Goal: Transaction & Acquisition: Purchase product/service

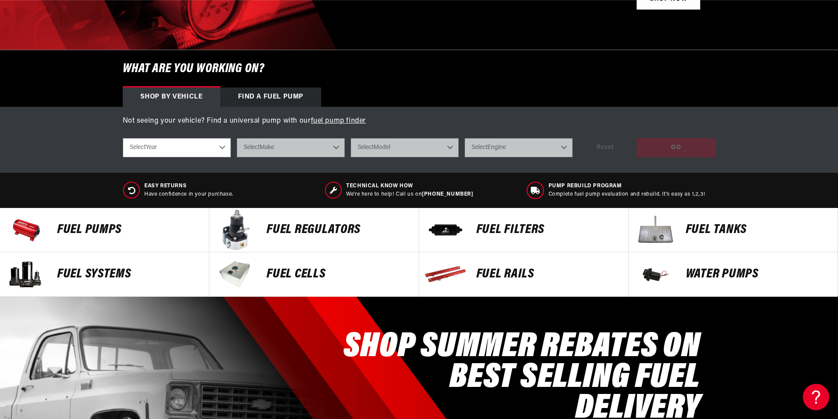
scroll to position [264, 0]
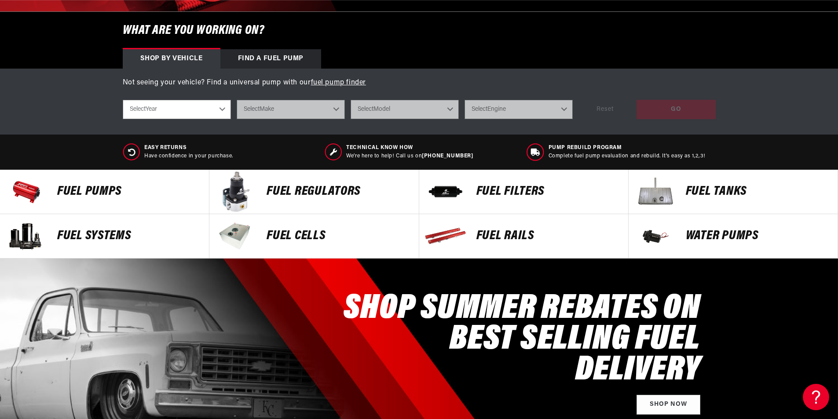
click at [328, 190] on p "FUEL REGULATORS" at bounding box center [337, 191] width 143 height 13
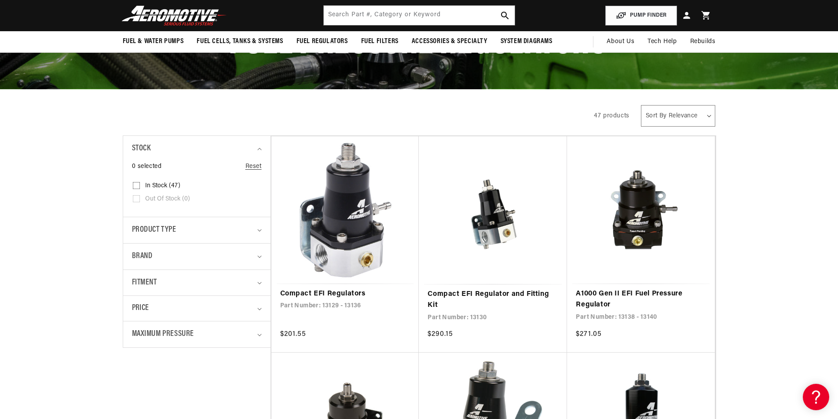
scroll to position [88, 0]
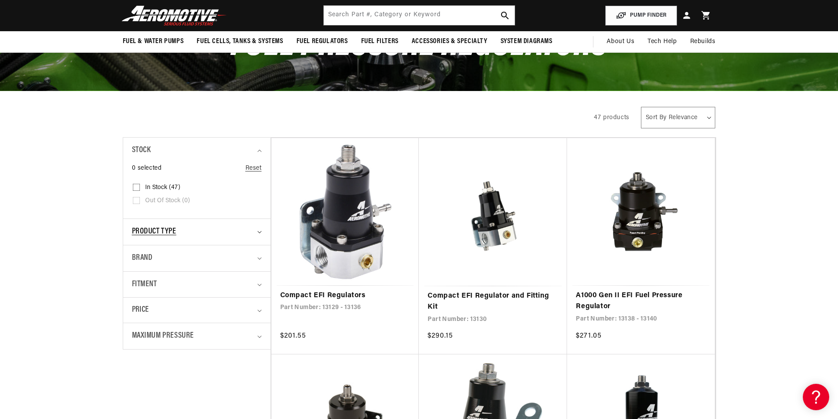
click at [259, 230] on summary "Product type" at bounding box center [197, 232] width 130 height 26
click at [259, 233] on icon "Product type (0 selected)" at bounding box center [259, 232] width 4 height 3
click at [260, 337] on icon "Maximum Pressure (0 selected)" at bounding box center [259, 336] width 4 height 2
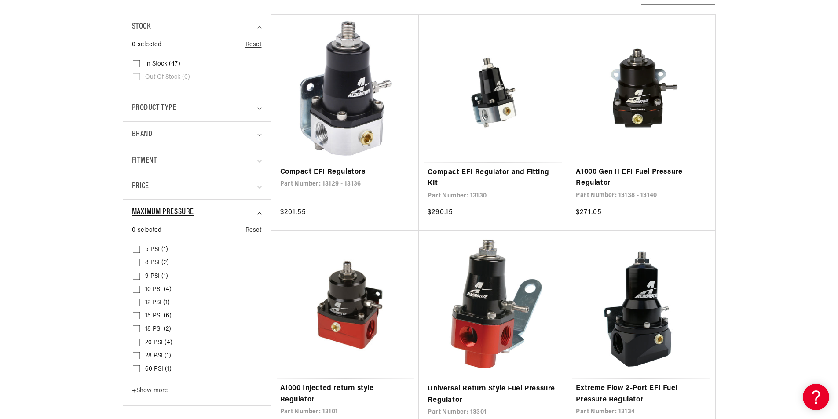
scroll to position [264, 0]
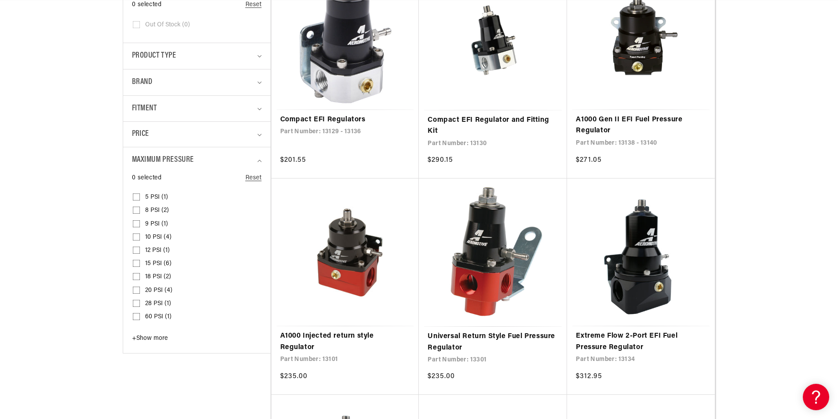
click at [161, 337] on span "+ Show more" at bounding box center [150, 338] width 36 height 7
click at [133, 370] on input "120 PSI (4) 120 PSI (4 products)" at bounding box center [136, 371] width 7 height 7
checkbox input "true"
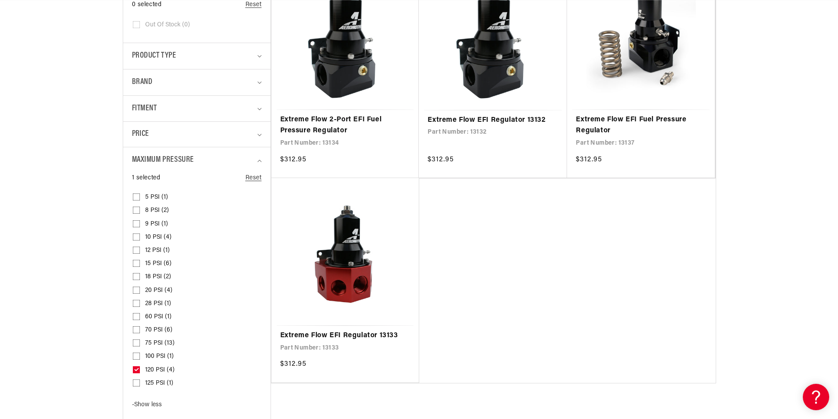
click at [137, 343] on input "75 PSI (13) 75 PSI (13 products)" at bounding box center [136, 344] width 7 height 7
checkbox input "true"
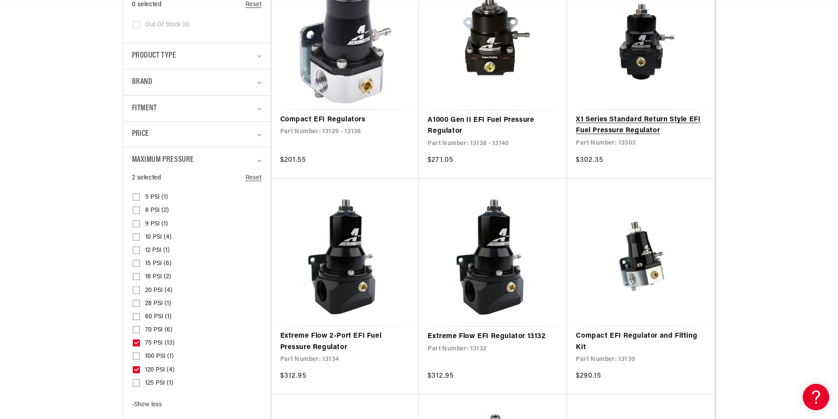
click at [633, 123] on link "X1 Series Standard Return Style EFI Fuel Pressure Regulator" at bounding box center [640, 125] width 130 height 22
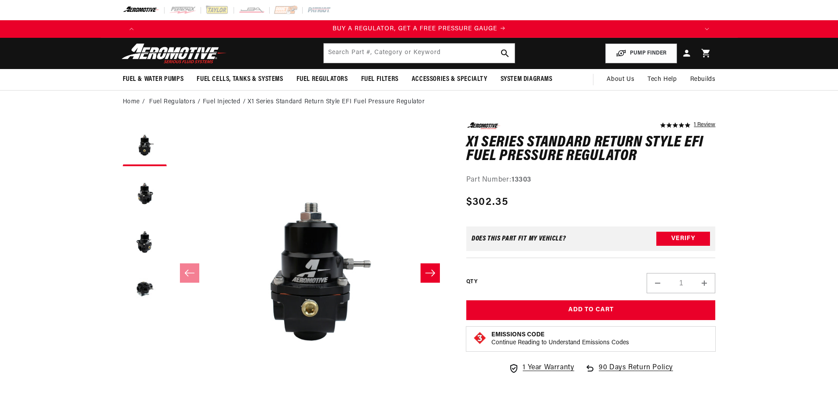
scroll to position [0, 0]
click at [430, 271] on icon "Slide right" at bounding box center [430, 273] width 11 height 9
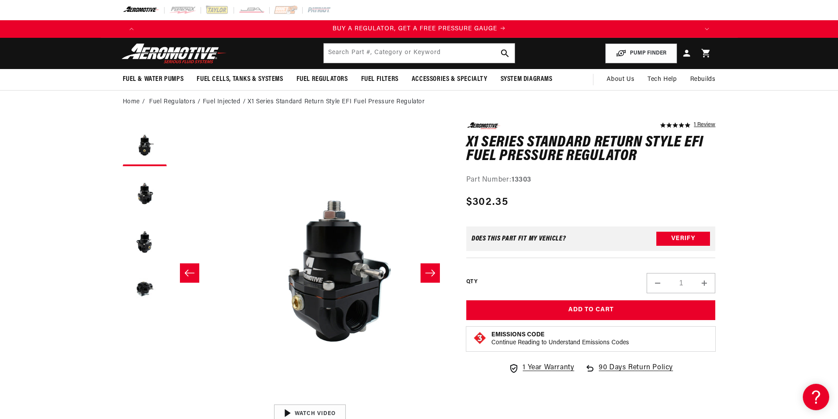
scroll to position [0, 0]
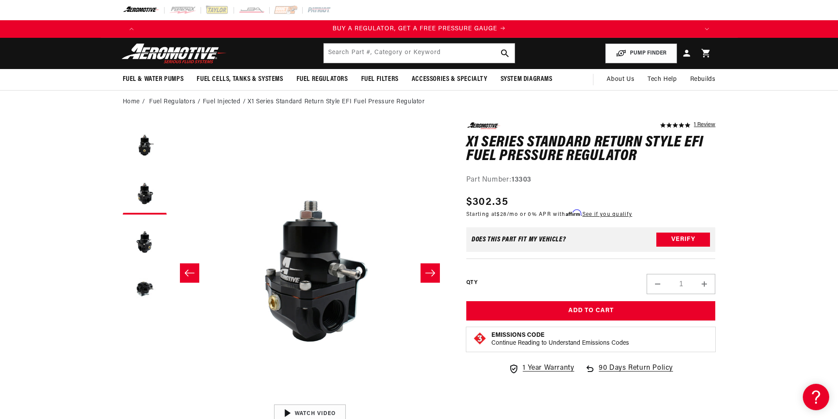
click at [430, 271] on icon "Slide right" at bounding box center [430, 273] width 11 height 9
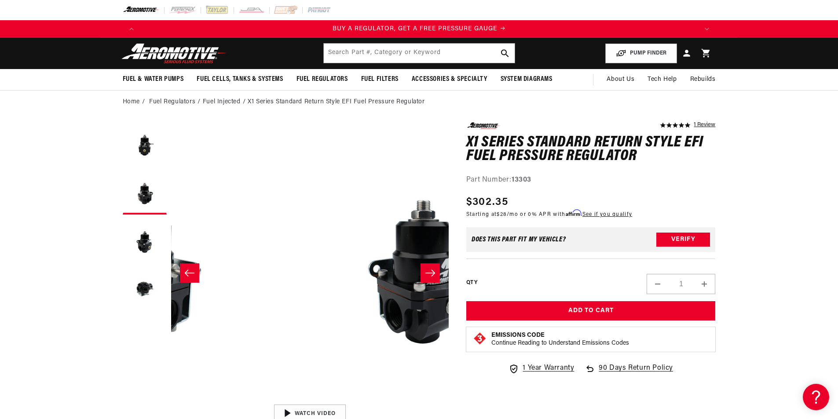
scroll to position [0, 555]
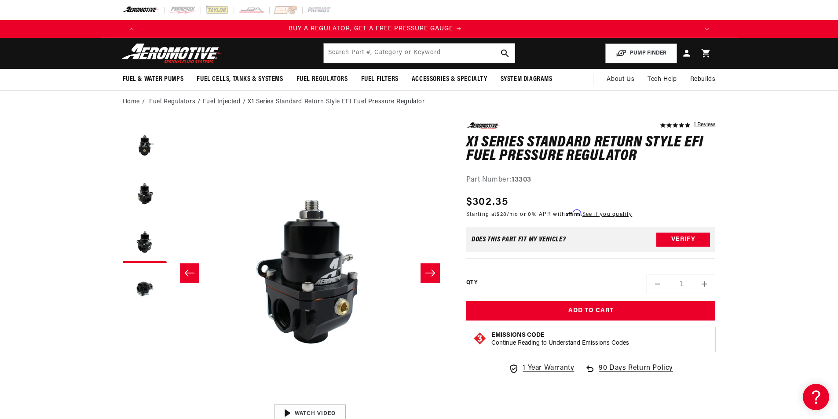
click at [430, 271] on icon "Slide right" at bounding box center [430, 273] width 11 height 9
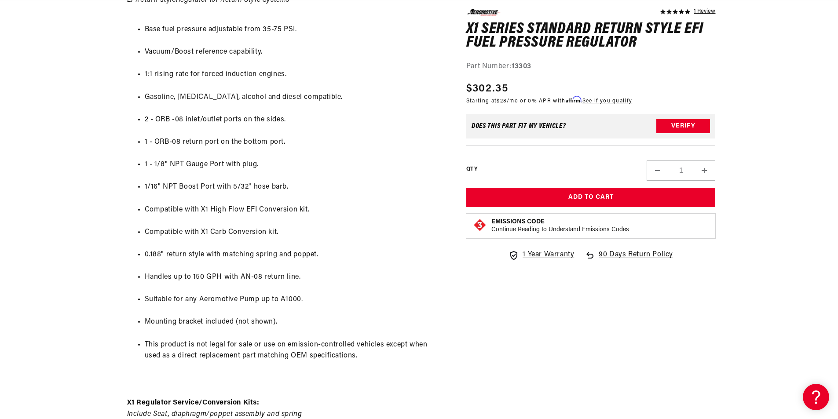
scroll to position [0, 0]
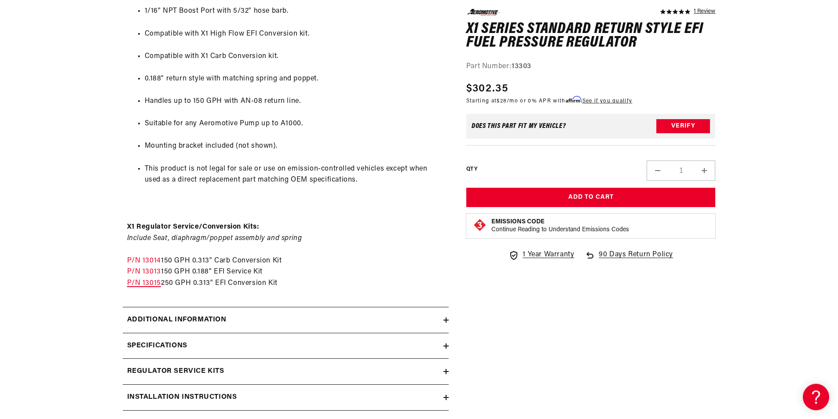
click at [150, 284] on link "P/N 13015" at bounding box center [144, 283] width 34 height 7
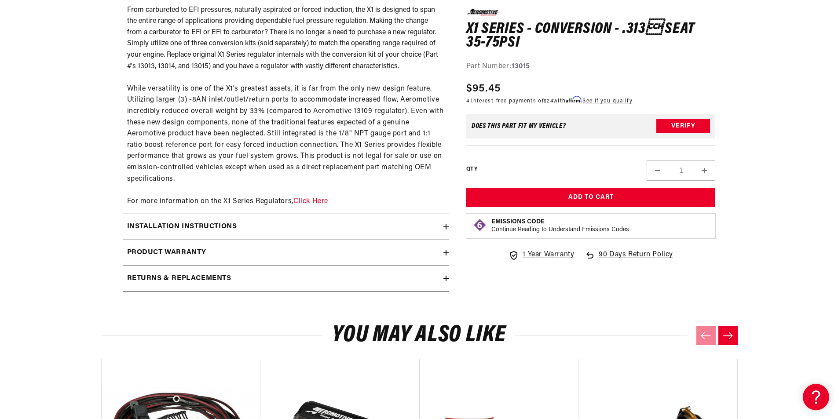
scroll to position [528, 0]
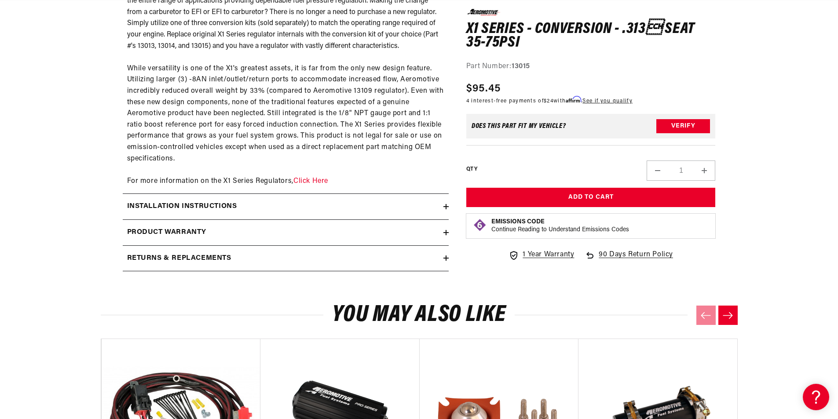
click at [445, 204] on icon at bounding box center [445, 206] width 5 height 5
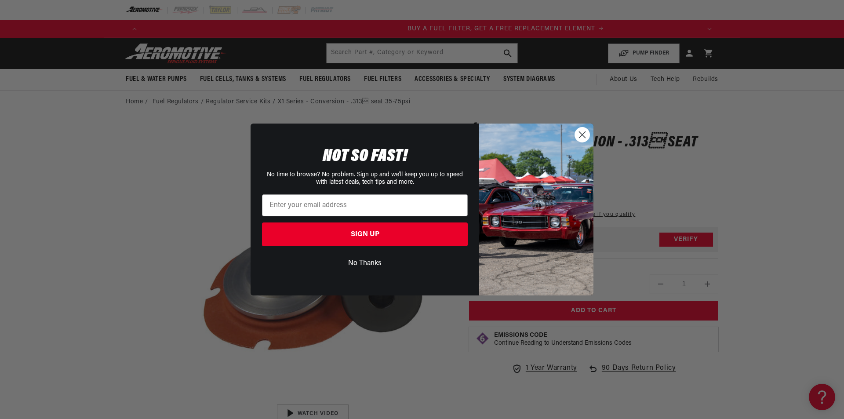
scroll to position [0, 557]
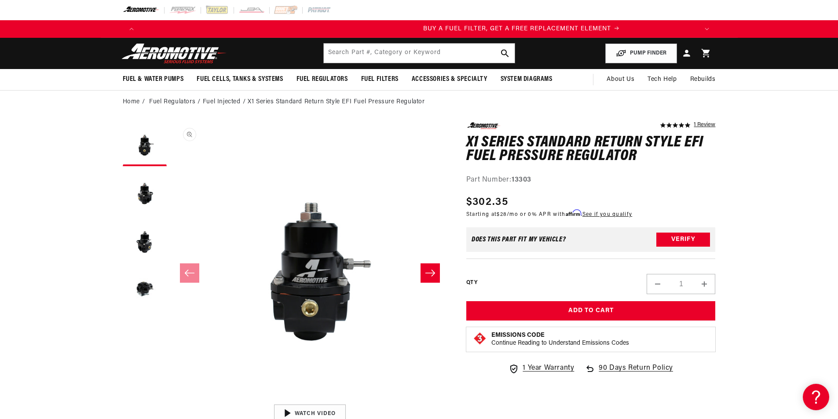
scroll to position [0, 557]
click at [147, 188] on button "Load image 2 in gallery view" at bounding box center [145, 193] width 44 height 44
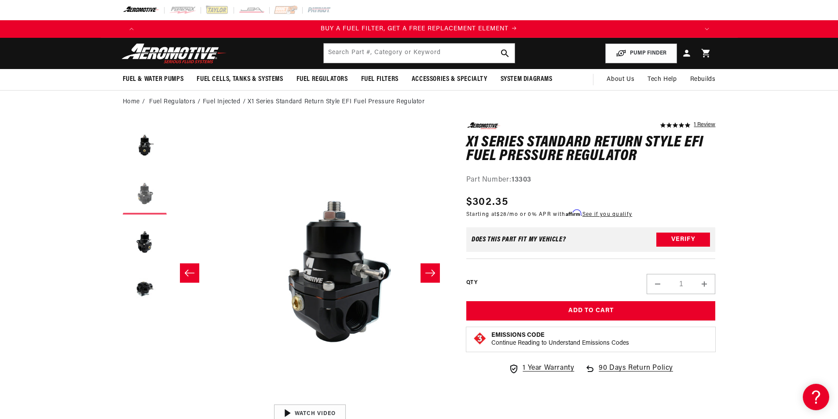
scroll to position [0, 277]
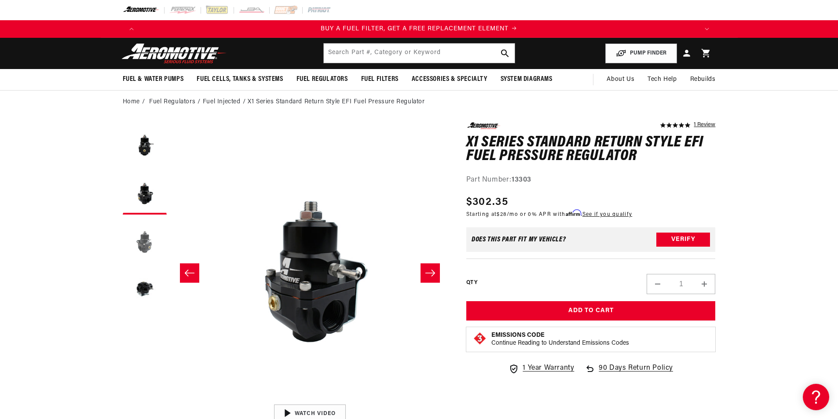
click at [149, 233] on button "Load image 3 in gallery view" at bounding box center [145, 241] width 44 height 44
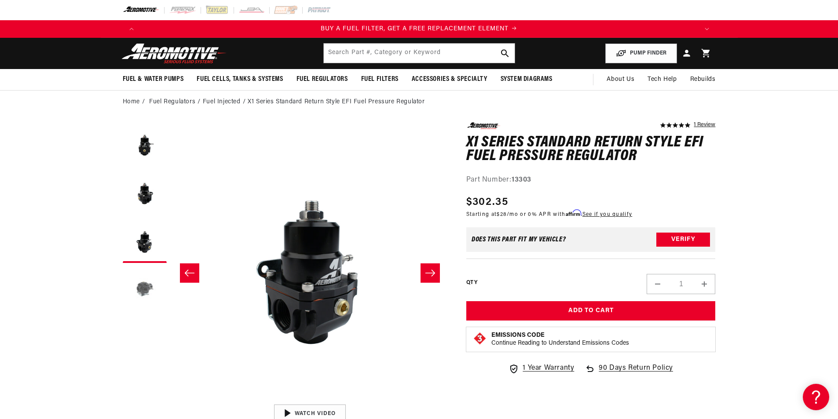
click at [146, 282] on button "Load image 4 in gallery view" at bounding box center [145, 289] width 44 height 44
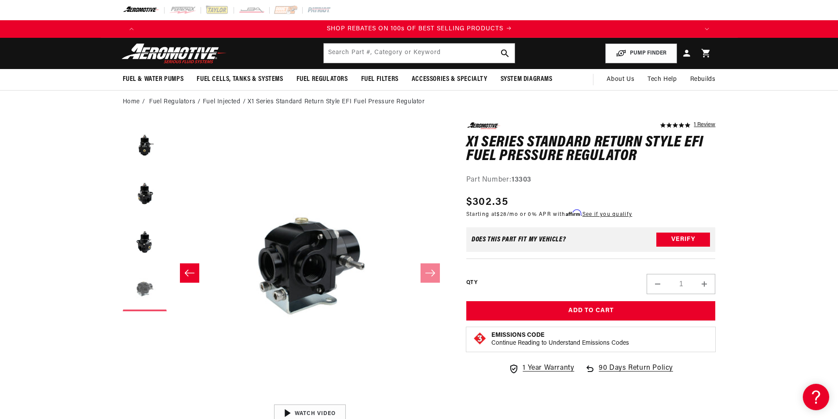
scroll to position [0, 1115]
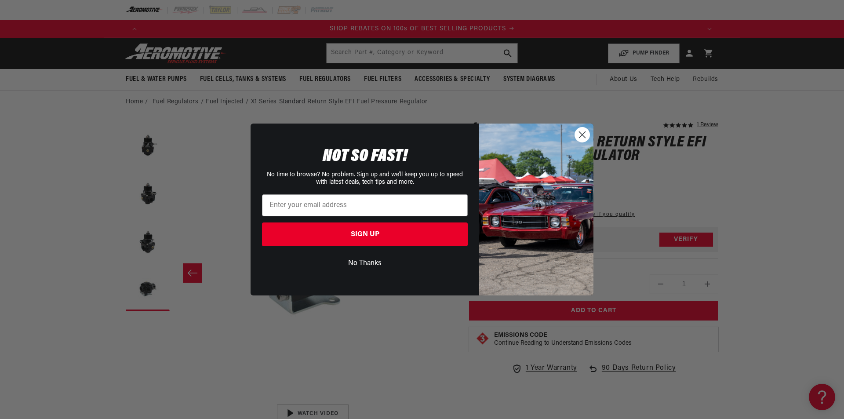
click at [581, 133] on icon "Close dialog" at bounding box center [582, 135] width 6 height 6
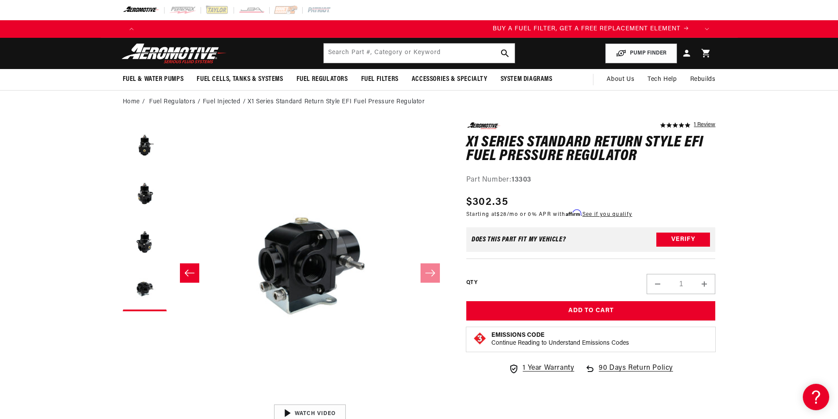
scroll to position [0, 0]
